Goal: Information Seeking & Learning: Learn about a topic

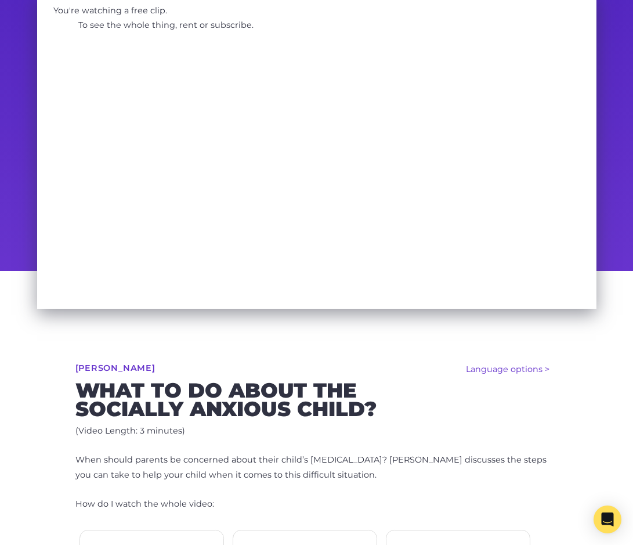
scroll to position [244, 0]
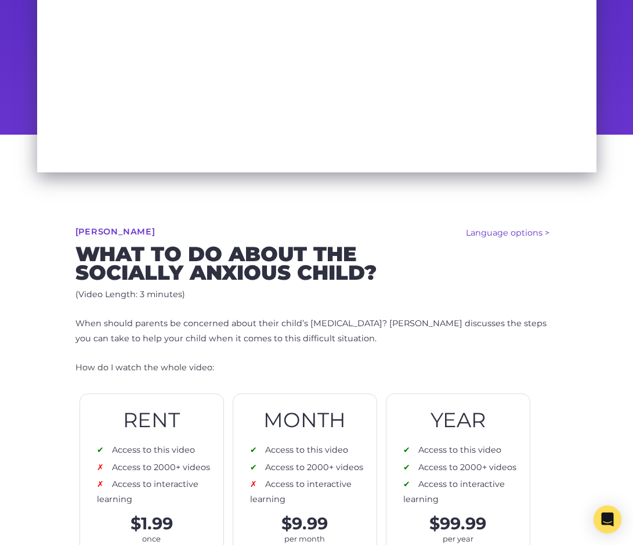
click at [190, 326] on p "When should parents be concerned about their child’s [MEDICAL_DATA]? [PERSON_NA…" at bounding box center [316, 331] width 483 height 30
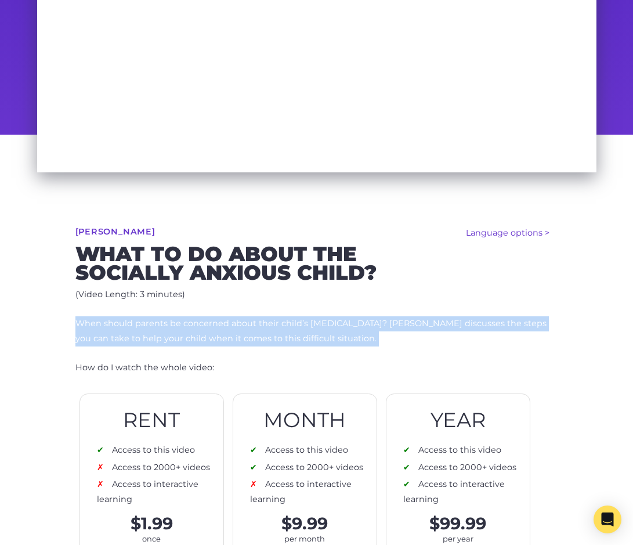
click at [190, 326] on p "When should parents be concerned about their child’s [MEDICAL_DATA]? [PERSON_NA…" at bounding box center [316, 331] width 483 height 30
copy div "When should parents be concerned about their child’s [MEDICAL_DATA]? [PERSON_NA…"
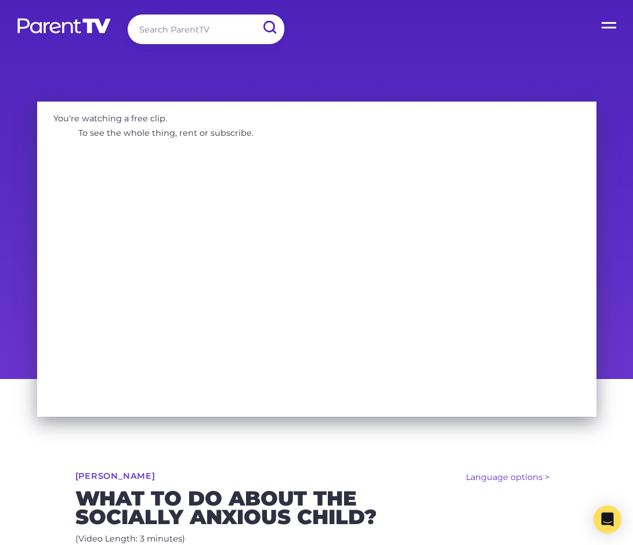
click at [206, 30] on input "search" at bounding box center [206, 30] width 157 height 30
type input "anxiety"
click at [254, 15] on input "submit" at bounding box center [269, 28] width 30 height 26
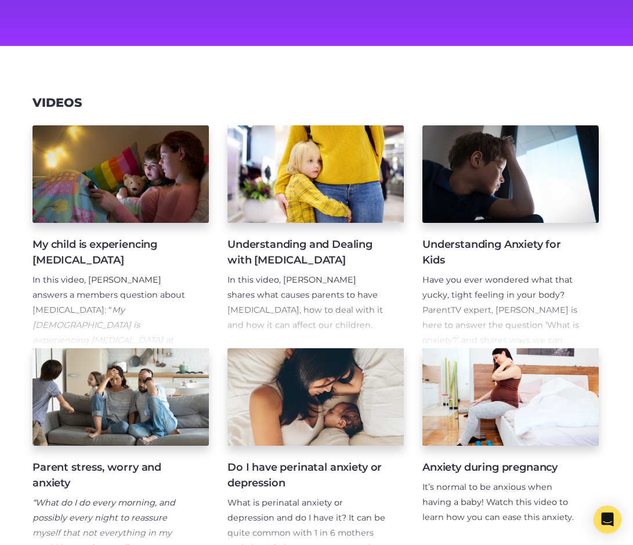
scroll to position [131, 0]
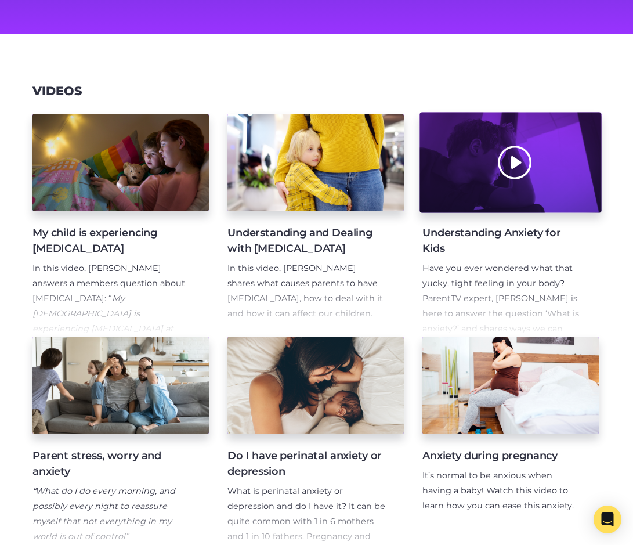
click at [534, 213] on div at bounding box center [510, 163] width 182 height 100
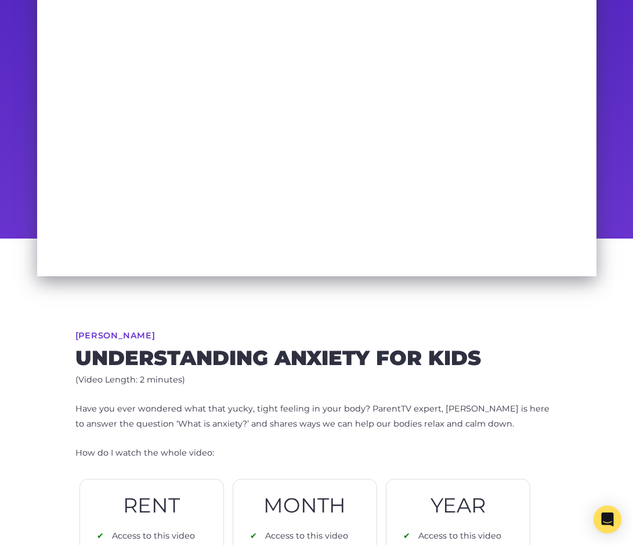
scroll to position [35, 0]
